Goal: Task Accomplishment & Management: Use online tool/utility

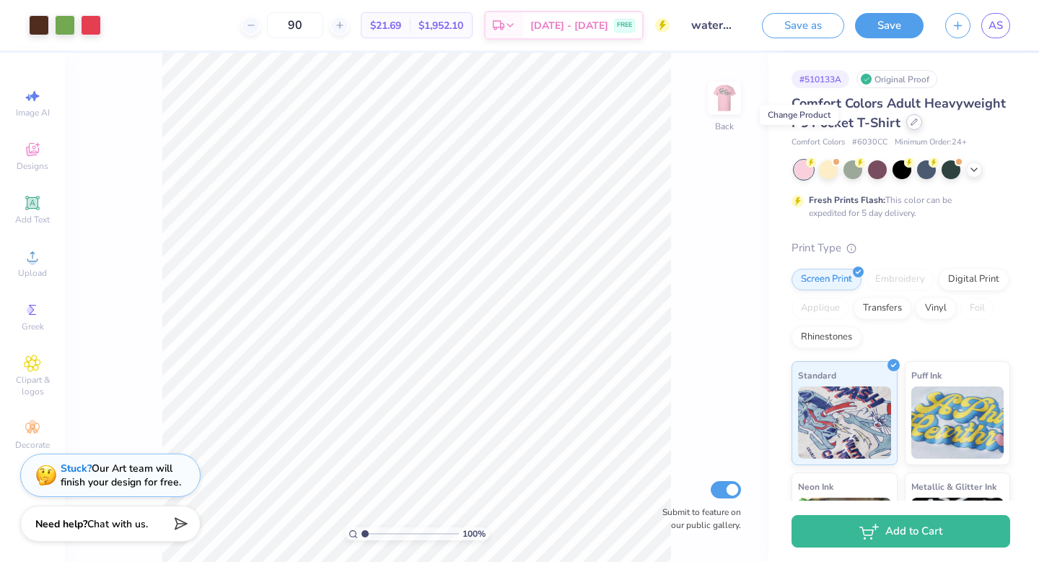
click at [911, 126] on icon at bounding box center [914, 121] width 7 height 7
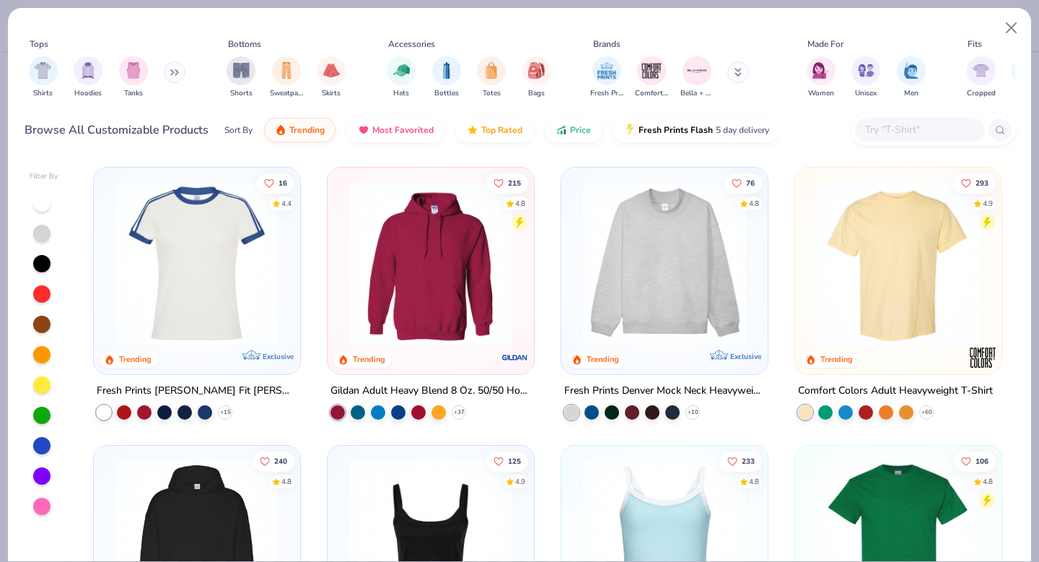
click at [837, 267] on img at bounding box center [899, 263] width 178 height 163
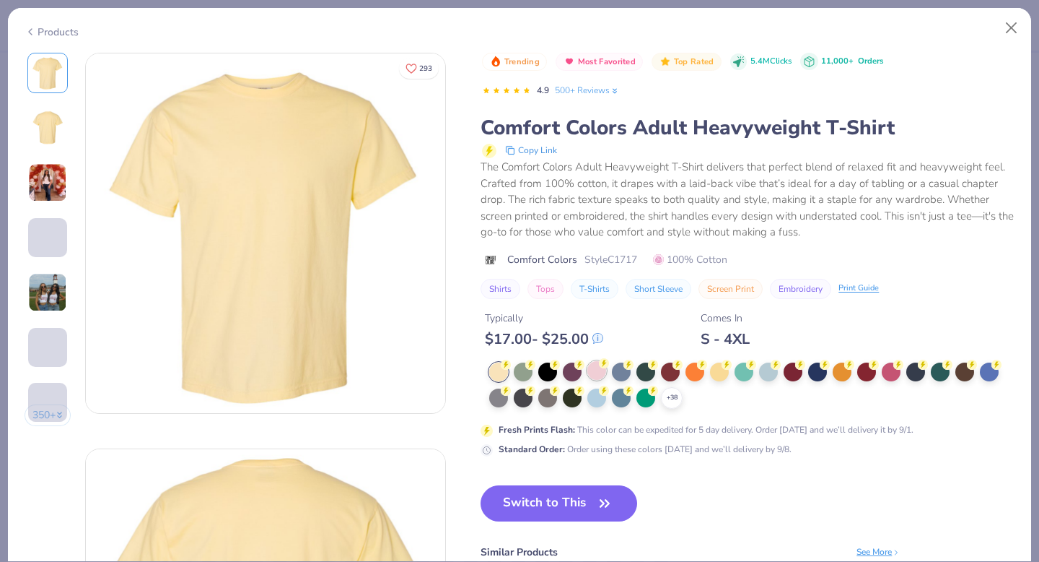
click at [598, 370] on div at bounding box center [597, 370] width 19 height 19
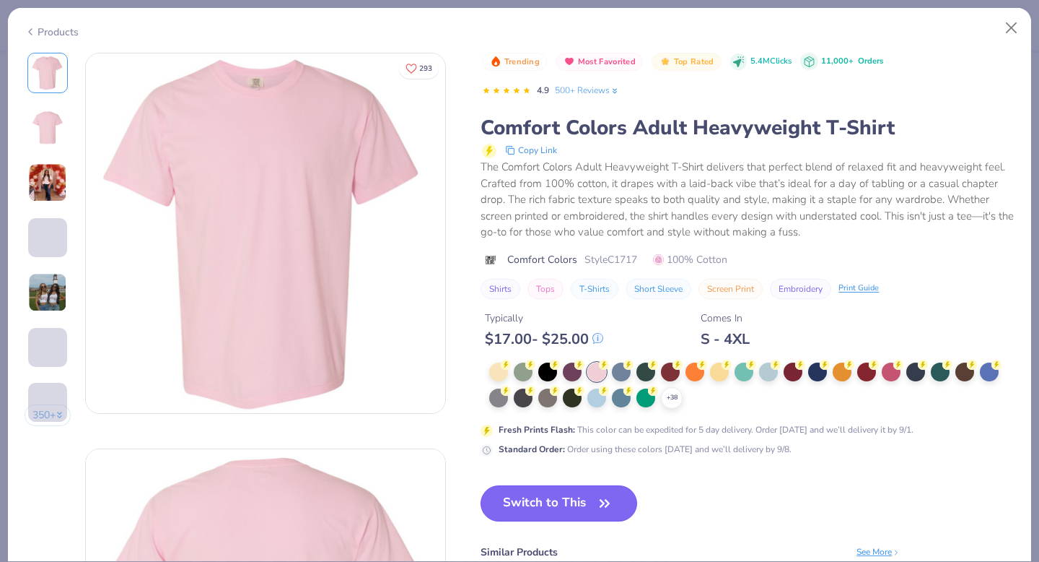
click at [571, 508] on button "Switch to This" at bounding box center [559, 503] width 157 height 36
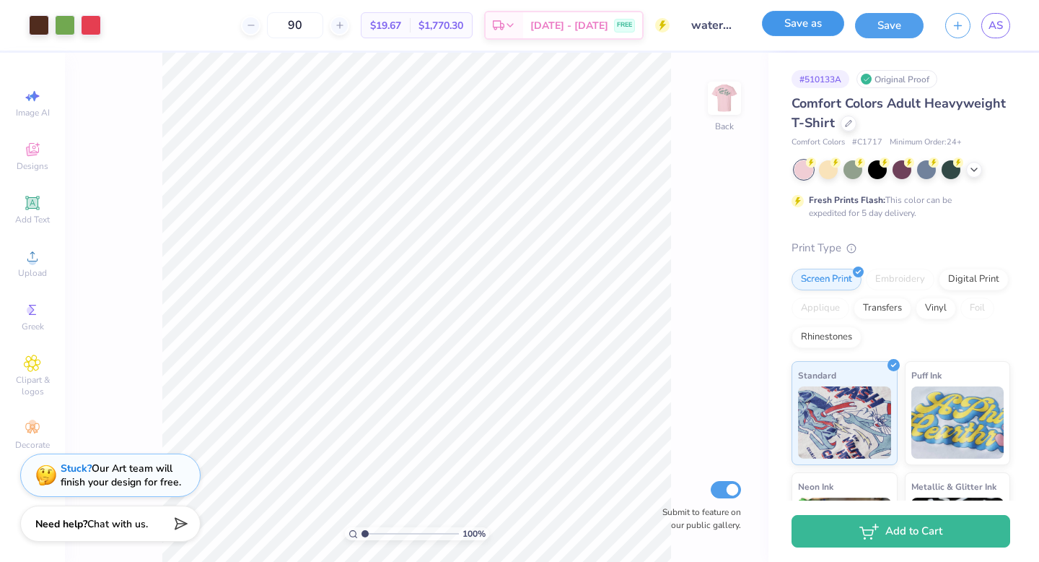
click at [810, 23] on button "Save as" at bounding box center [803, 23] width 82 height 25
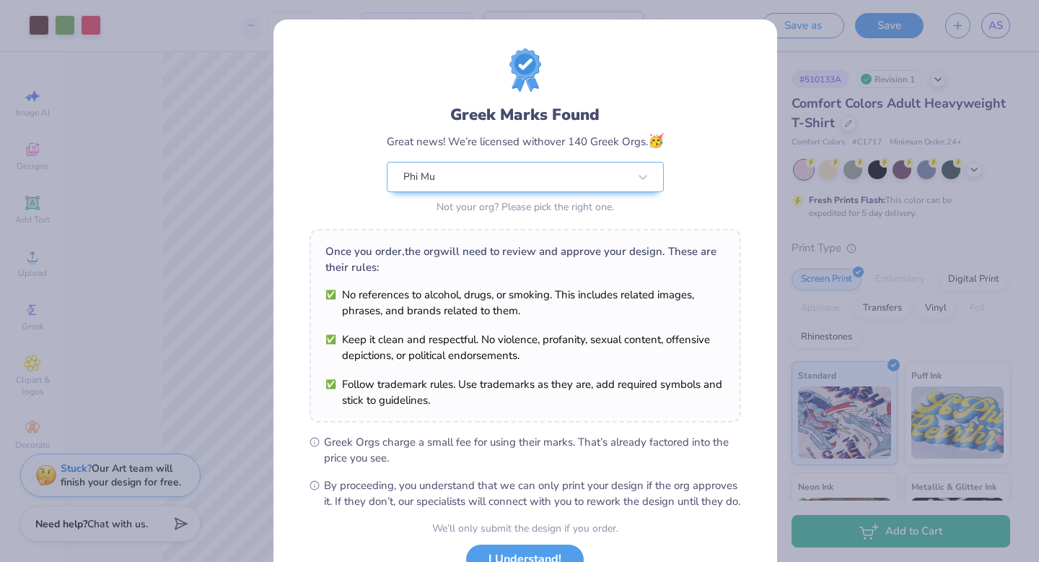
scroll to position [114, 0]
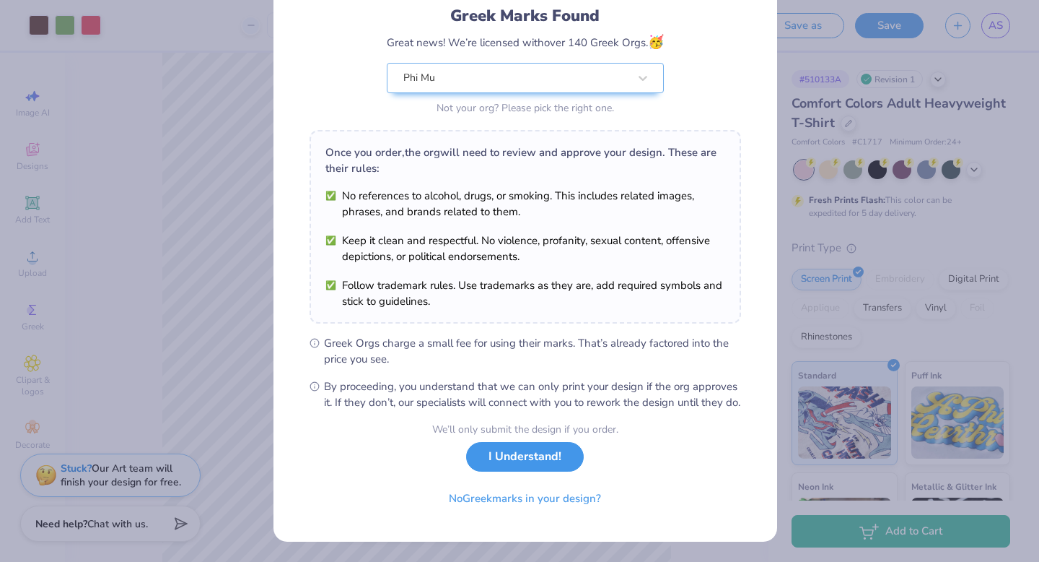
click at [540, 450] on button "I Understand!" at bounding box center [525, 457] width 118 height 30
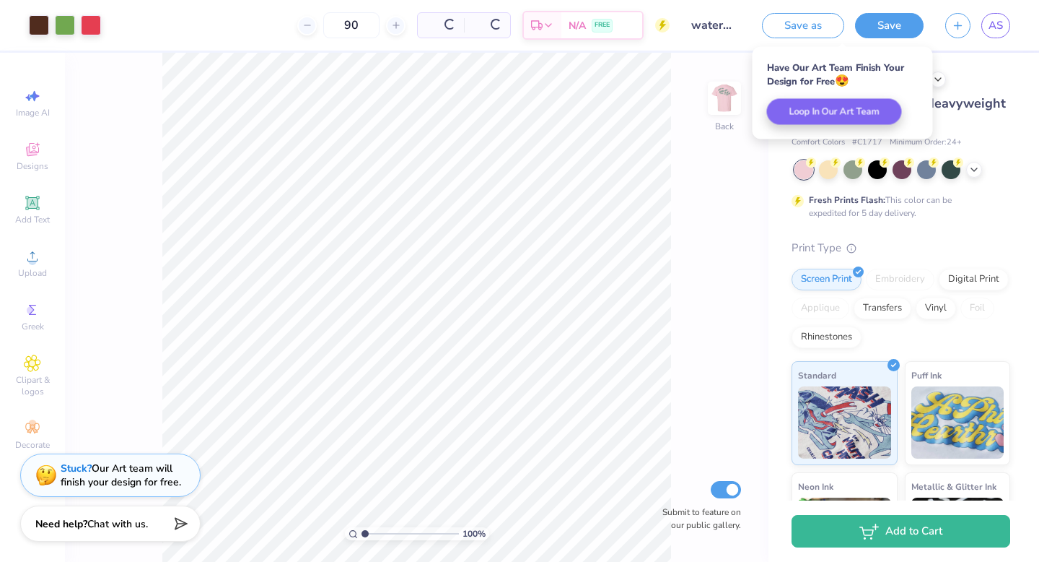
scroll to position [0, 0]
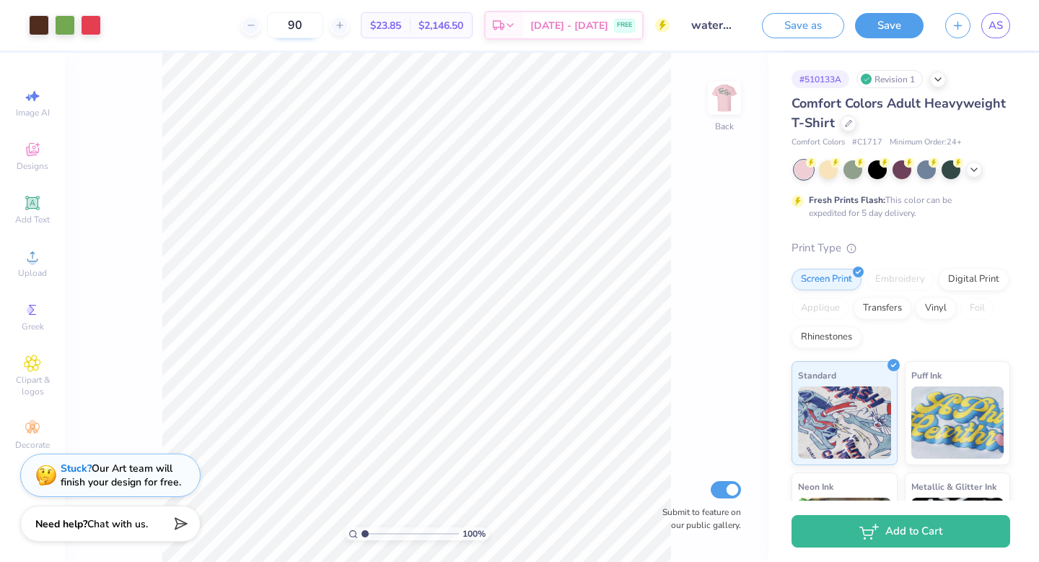
click at [323, 27] on input "90" at bounding box center [295, 25] width 56 height 26
type input "9"
type input "80"
